Goal: Task Accomplishment & Management: Complete application form

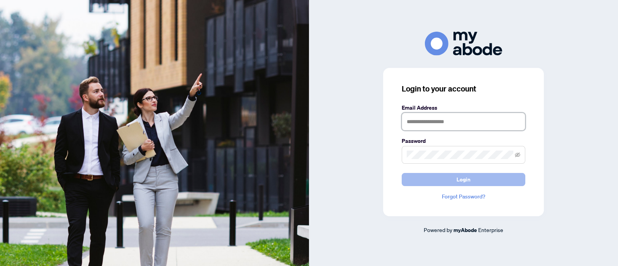
type input "**********"
click at [447, 181] on button "Login" at bounding box center [464, 179] width 124 height 13
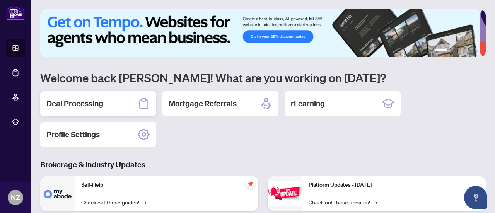
click at [105, 107] on div "Deal Processing" at bounding box center [98, 103] width 116 height 25
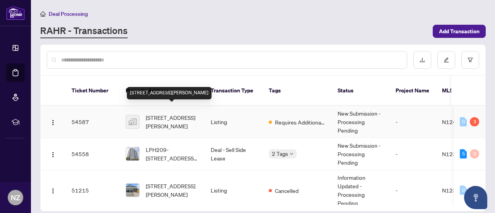
click at [193, 113] on span "[STREET_ADDRESS][PERSON_NAME]" at bounding box center [172, 121] width 53 height 17
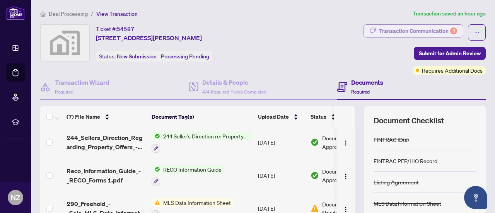
click at [398, 31] on div "Transaction Communication 3" at bounding box center [418, 31] width 78 height 12
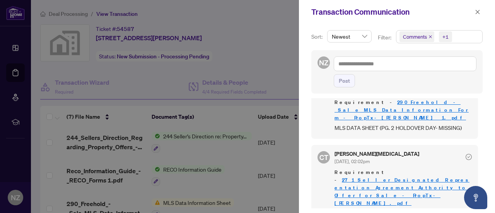
scroll to position [1, 0]
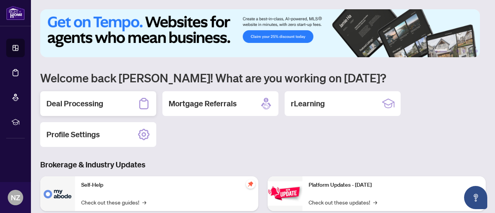
click at [127, 104] on div "Deal Processing" at bounding box center [98, 103] width 116 height 25
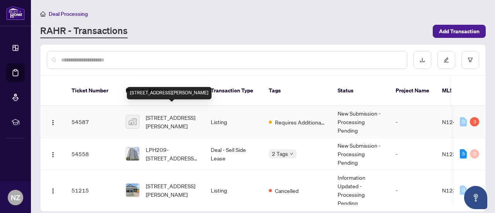
click at [171, 113] on span "[STREET_ADDRESS][PERSON_NAME]" at bounding box center [172, 121] width 53 height 17
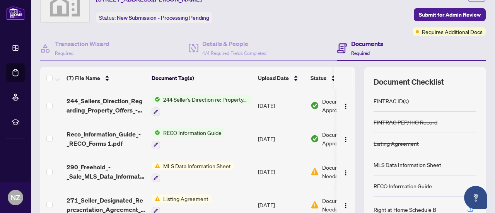
scroll to position [102, 0]
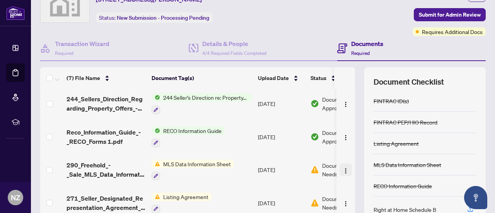
click at [342, 168] on img "button" at bounding box center [345, 171] width 6 height 6
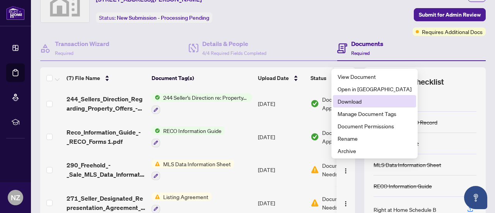
click at [346, 103] on span "Download" at bounding box center [374, 101] width 74 height 9
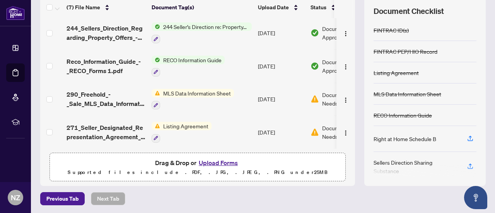
click at [210, 161] on button "Upload Forms" at bounding box center [218, 163] width 44 height 10
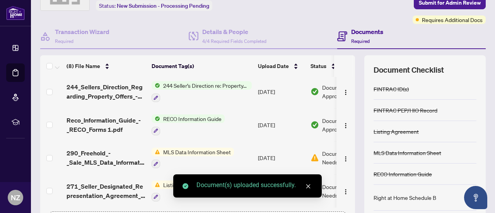
scroll to position [109, 0]
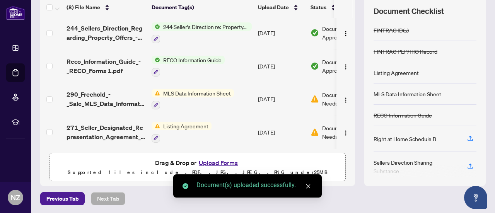
click at [209, 162] on button "Upload Forms" at bounding box center [218, 163] width 44 height 10
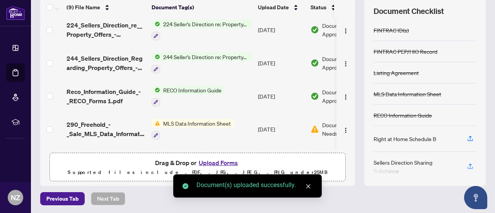
click at [210, 162] on button "Upload Forms" at bounding box center [218, 163] width 44 height 10
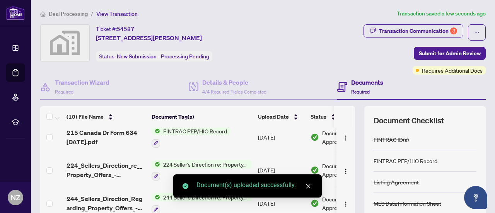
scroll to position [0, 0]
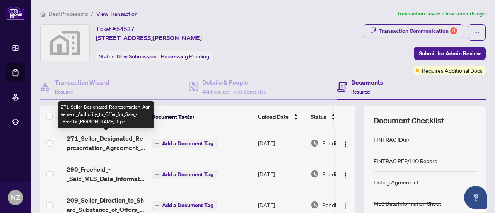
click at [111, 138] on span "271_Seller_Designated_Representation_Agreement_Authority_to_Offer_for_Sale_-_Pr…" at bounding box center [105, 143] width 79 height 19
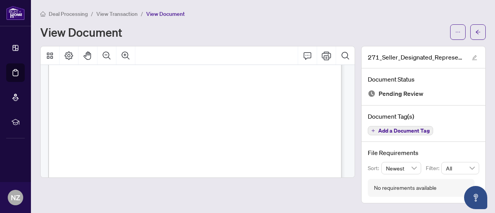
scroll to position [1611, 0]
click at [480, 33] on icon "arrow-left" at bounding box center [477, 31] width 5 height 5
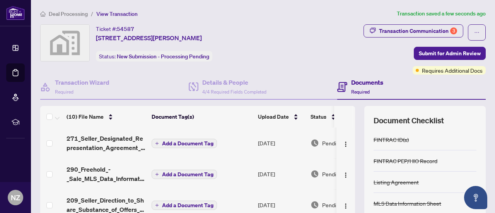
click at [195, 143] on span "Add a Document Tag" at bounding box center [187, 143] width 51 height 5
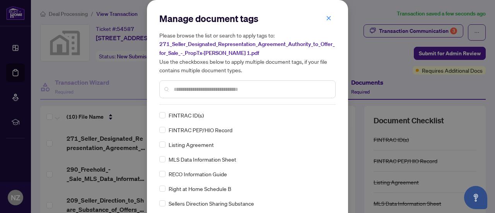
click at [200, 88] on input "text" at bounding box center [250, 89] width 155 height 9
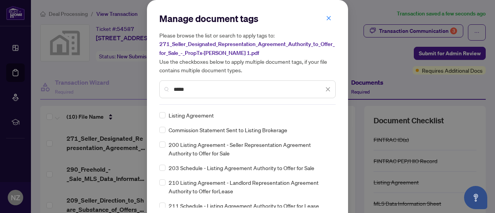
type input "*****"
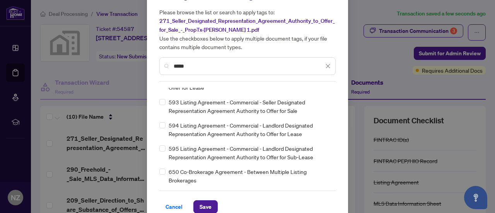
scroll to position [34, 0]
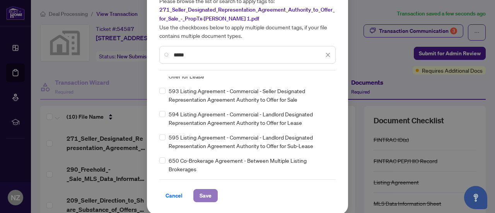
click at [211, 197] on button "Save" at bounding box center [205, 195] width 24 height 13
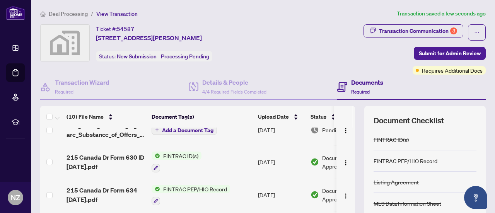
scroll to position [39, 0]
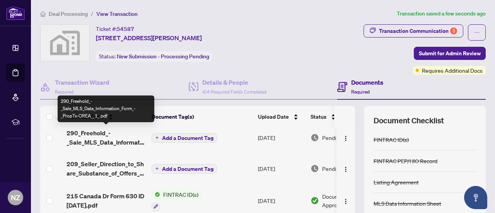
click at [115, 138] on span "290_Freehold_-_Sale_MLS_Data_Information_Form_-_PropTx-OREA__1_.pdf" at bounding box center [105, 137] width 79 height 19
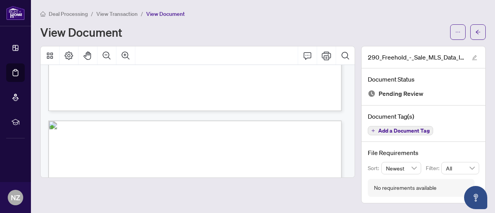
scroll to position [348, 0]
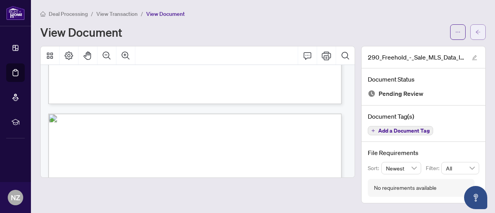
click at [478, 31] on icon "arrow-left" at bounding box center [477, 31] width 5 height 5
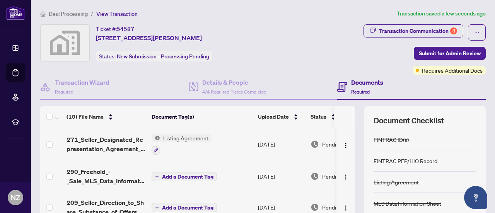
click at [170, 175] on span "Add a Document Tag" at bounding box center [187, 176] width 51 height 5
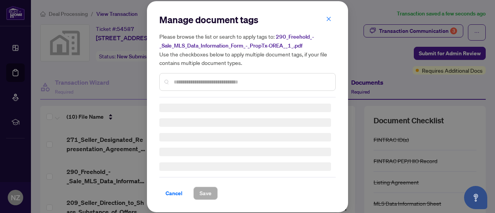
click at [197, 82] on input "text" at bounding box center [250, 82] width 155 height 9
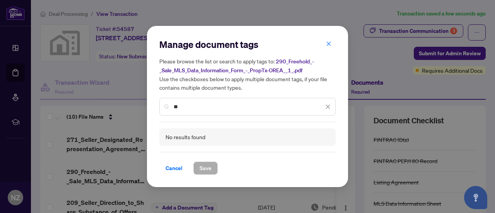
type input "*"
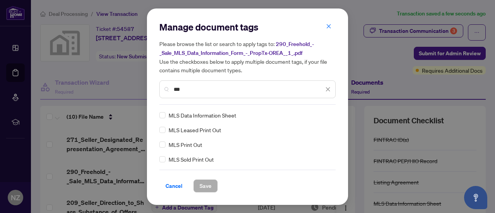
type input "***"
click at [202, 187] on span "Save" at bounding box center [205, 186] width 12 height 12
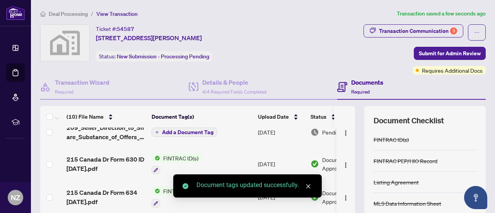
scroll to position [39, 0]
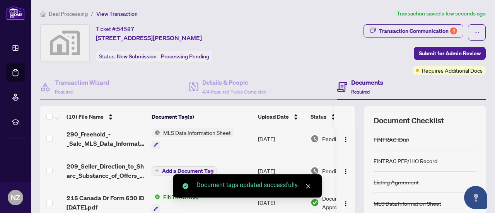
click at [187, 168] on span "Add a Document Tag" at bounding box center [187, 170] width 51 height 5
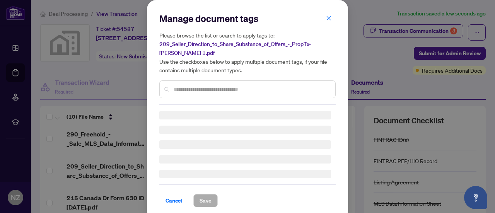
click at [180, 90] on input "text" at bounding box center [250, 89] width 155 height 9
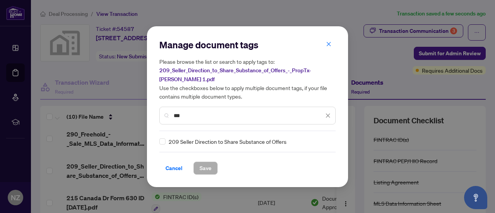
type input "***"
click at [202, 172] on span "Save" at bounding box center [205, 168] width 12 height 12
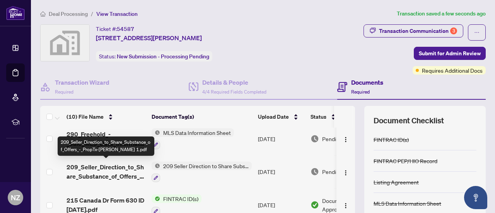
click at [117, 171] on span "209_Seller_Direction_to_Share_Substance_of_Offers_-_PropTx-[PERSON_NAME] 1.pdf" at bounding box center [105, 171] width 79 height 19
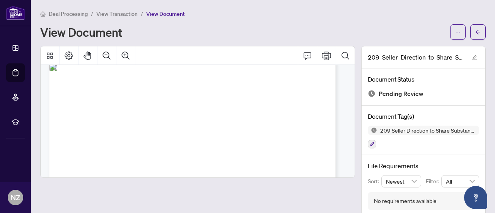
scroll to position [9, 0]
click at [475, 33] on icon "arrow-left" at bounding box center [477, 31] width 5 height 5
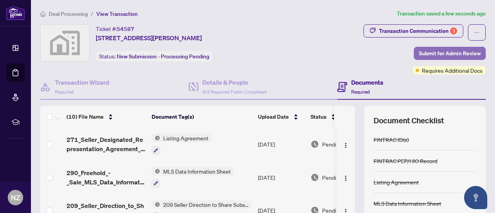
click at [446, 52] on span "Submit for Admin Review" at bounding box center [449, 53] width 62 height 12
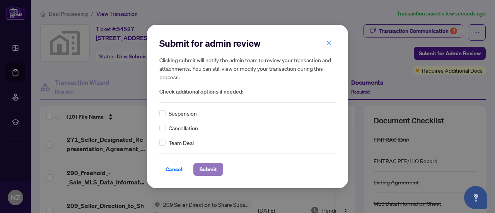
click at [204, 173] on span "Submit" at bounding box center [207, 169] width 17 height 12
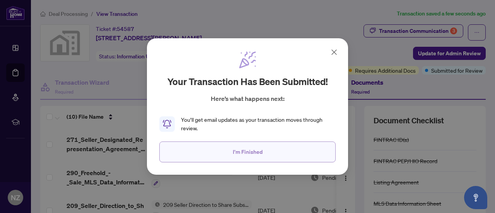
click at [208, 153] on button "I'm Finished" at bounding box center [247, 151] width 176 height 21
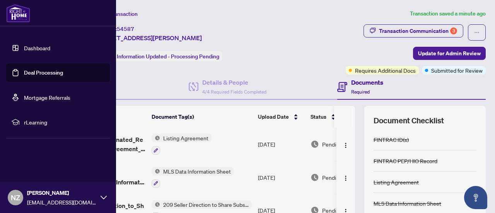
click at [24, 47] on link "Dashboard" at bounding box center [37, 47] width 26 height 7
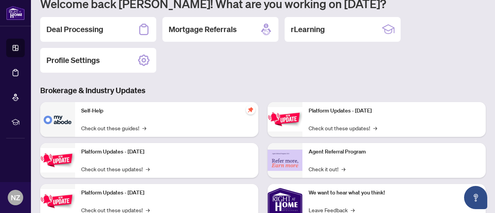
scroll to position [77, 0]
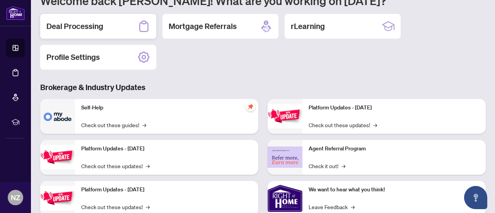
click at [86, 30] on h2 "Deal Processing" at bounding box center [74, 26] width 57 height 11
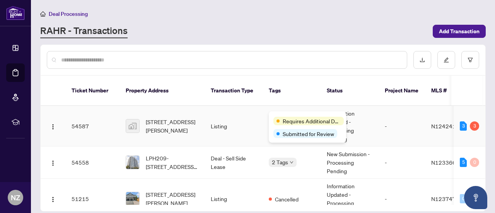
click at [292, 119] on span "Requires Additional Docs" at bounding box center [311, 121] width 58 height 9
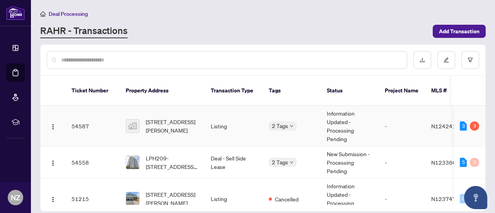
click at [247, 132] on td "Listing" at bounding box center [233, 126] width 58 height 41
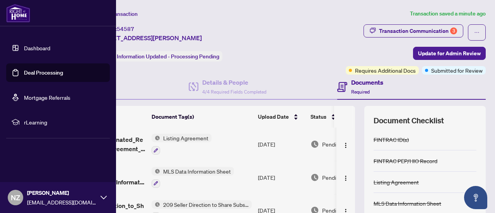
click at [35, 47] on link "Dashboard" at bounding box center [37, 47] width 26 height 7
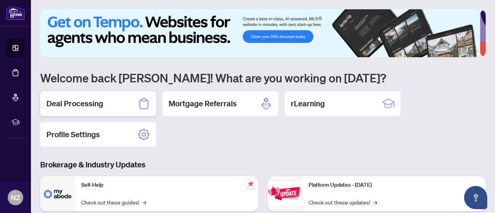
click at [70, 104] on h2 "Deal Processing" at bounding box center [74, 103] width 57 height 11
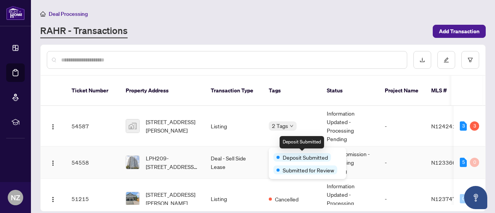
click at [290, 153] on span "Deposit Submitted" at bounding box center [304, 157] width 45 height 9
